Goal: Download file/media

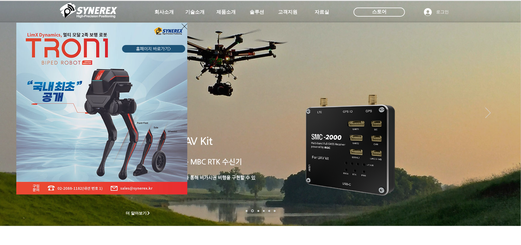
click at [184, 26] on icon "사이트로 돌아가기" at bounding box center [185, 27] width 6 height 8
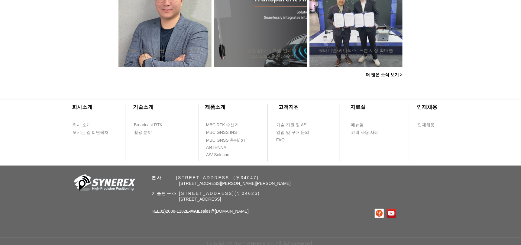
scroll to position [613, 0]
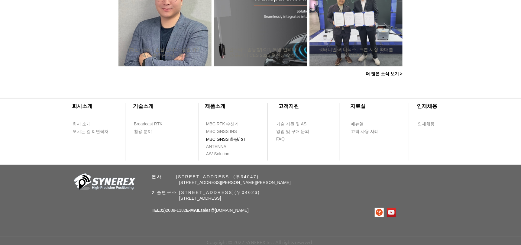
click at [223, 137] on span "MBC GNSS 측량/IoT" at bounding box center [226, 140] width 40 height 6
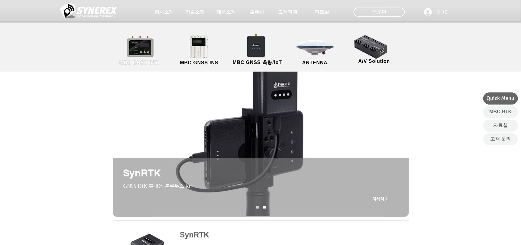
click at [142, 50] on link "MBC GNSS RTK" at bounding box center [139, 51] width 54 height 32
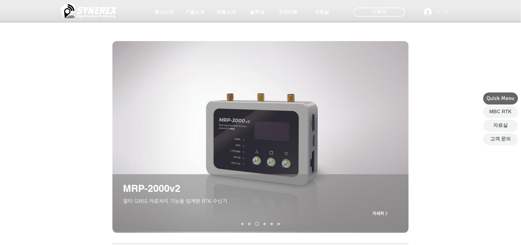
click at [244, 222] on nav "슬라이드" at bounding box center [260, 224] width 43 height 4
click at [240, 224] on nav "슬라이드" at bounding box center [260, 224] width 43 height 4
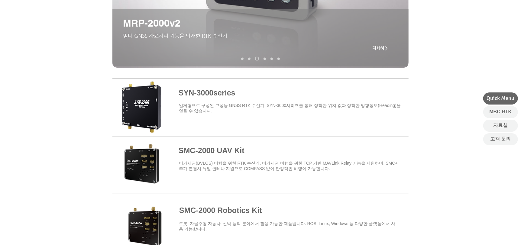
scroll to position [151, 0]
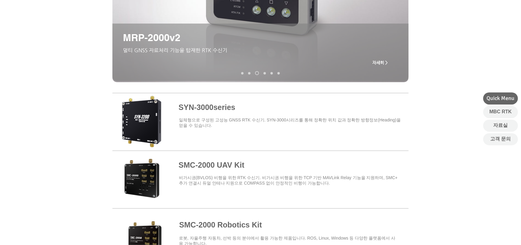
click at [203, 121] on span at bounding box center [260, 120] width 296 height 53
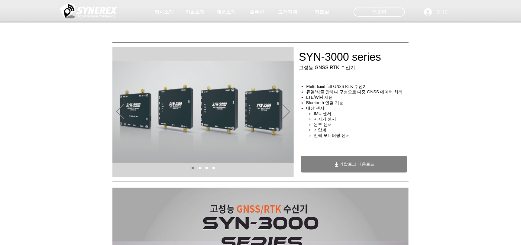
click at [357, 167] on span "카탈로그 다운로드" at bounding box center [357, 164] width 35 height 5
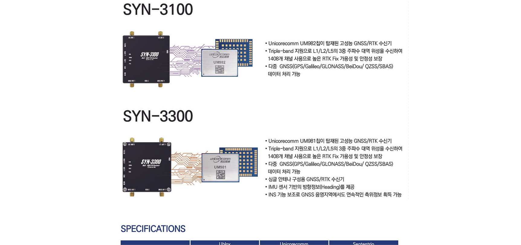
scroll to position [1480, 0]
